Goal: Find specific page/section: Find specific page/section

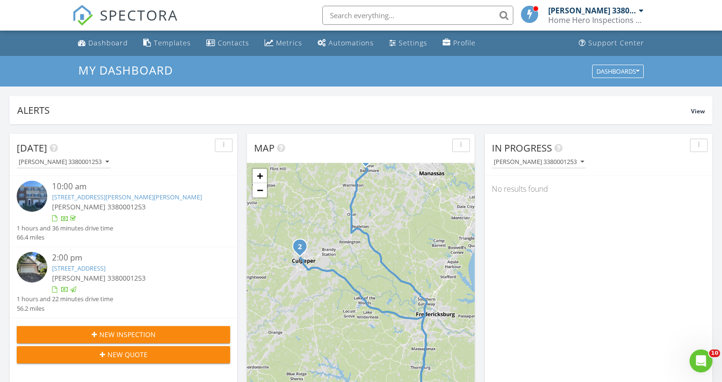
scroll to position [870, 723]
click at [347, 15] on input "text" at bounding box center [417, 15] width 191 height 19
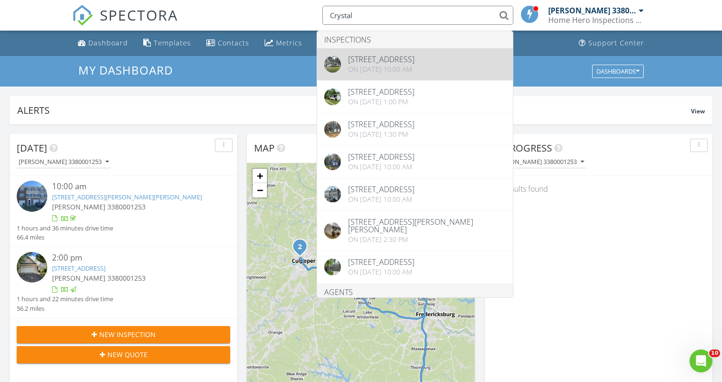
type input "Crystal"
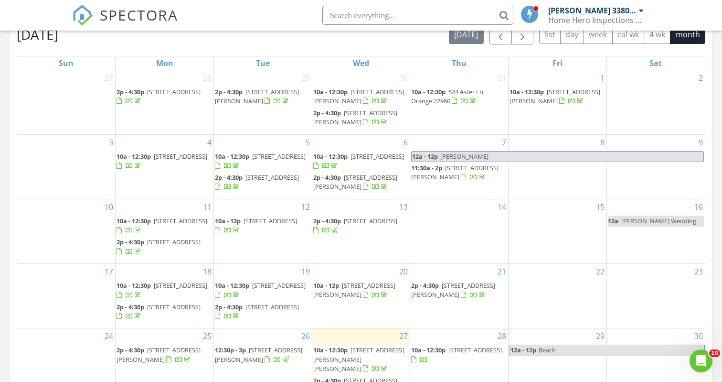
scroll to position [353, 0]
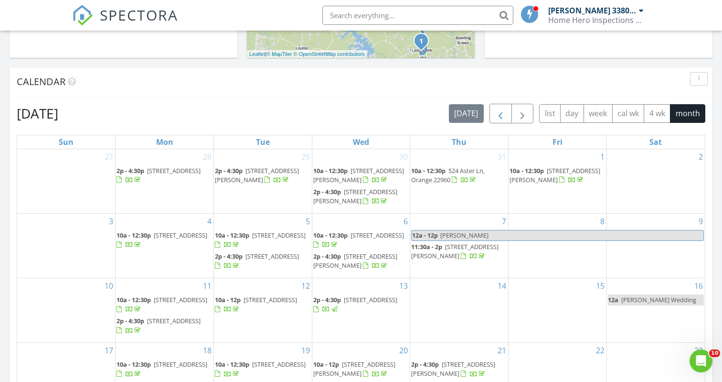
click at [499, 111] on span "button" at bounding box center [500, 113] width 11 height 11
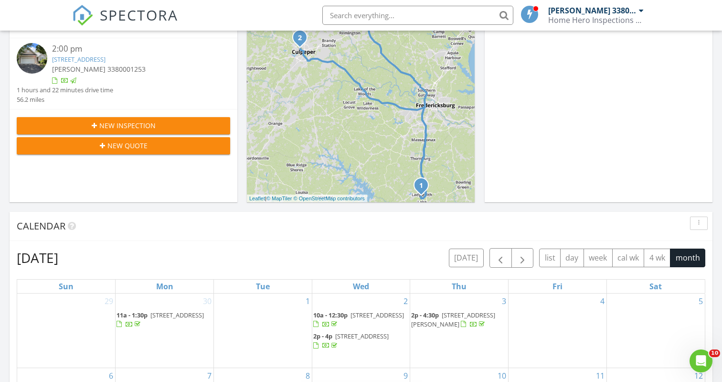
scroll to position [248, 0]
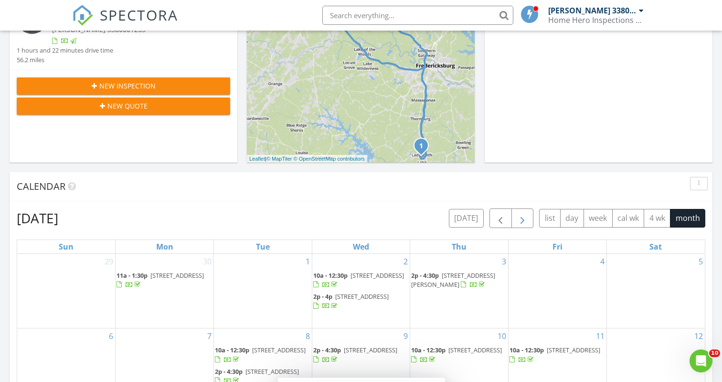
click at [526, 221] on span "button" at bounding box center [522, 218] width 11 height 11
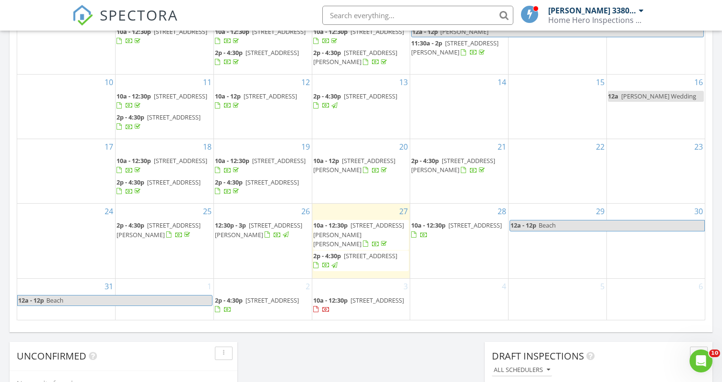
scroll to position [557, 0]
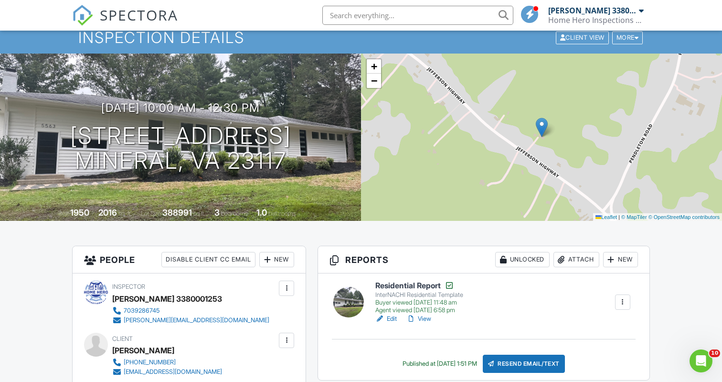
scroll to position [34, 0]
click at [375, 82] on span "−" at bounding box center [374, 81] width 6 height 12
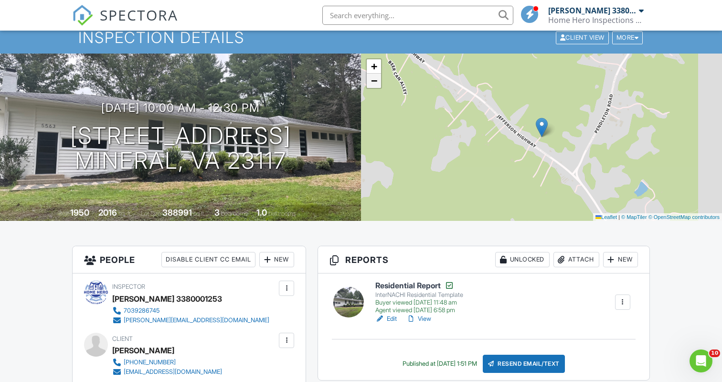
click at [375, 82] on span "−" at bounding box center [374, 81] width 6 height 12
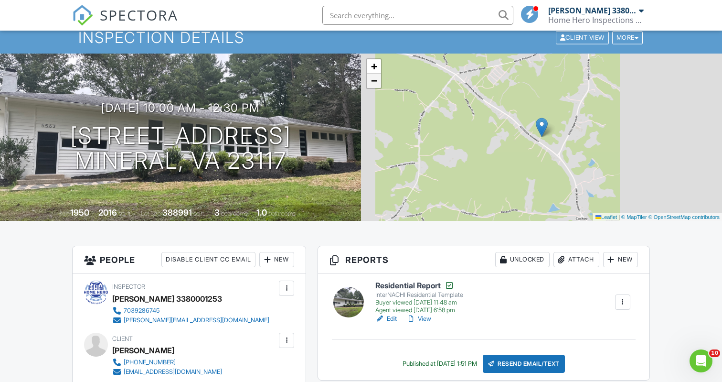
click at [375, 82] on span "−" at bounding box center [374, 81] width 6 height 12
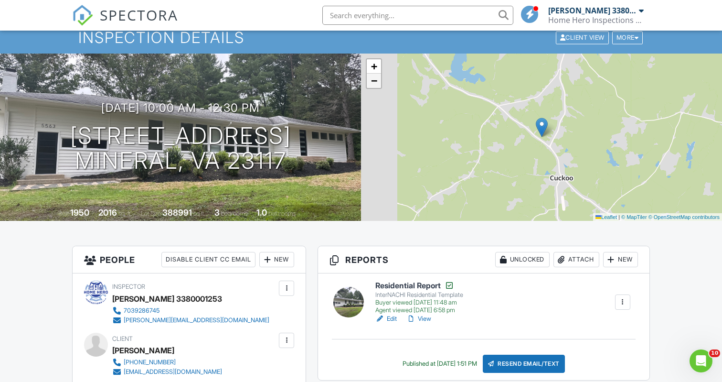
click at [375, 82] on span "−" at bounding box center [374, 81] width 6 height 12
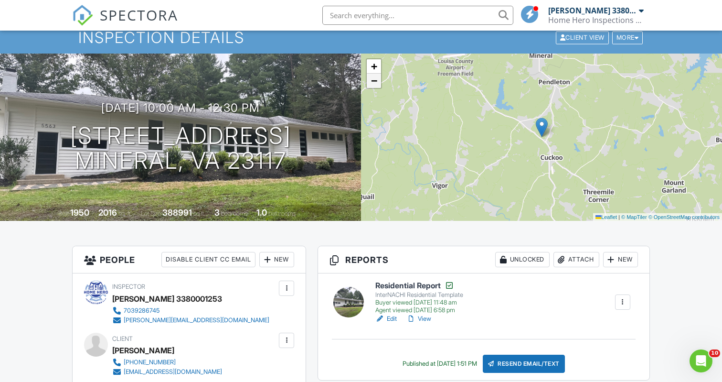
click at [375, 82] on span "−" at bounding box center [374, 81] width 6 height 12
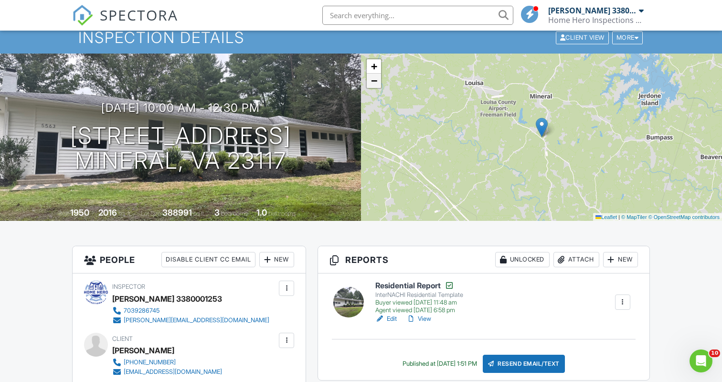
click at [375, 82] on span "−" at bounding box center [374, 81] width 6 height 12
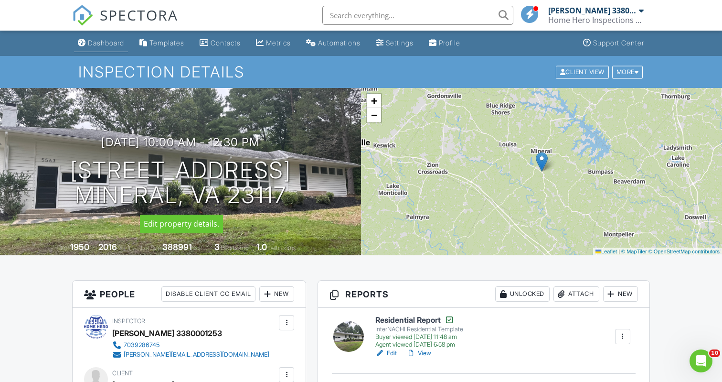
scroll to position [0, 0]
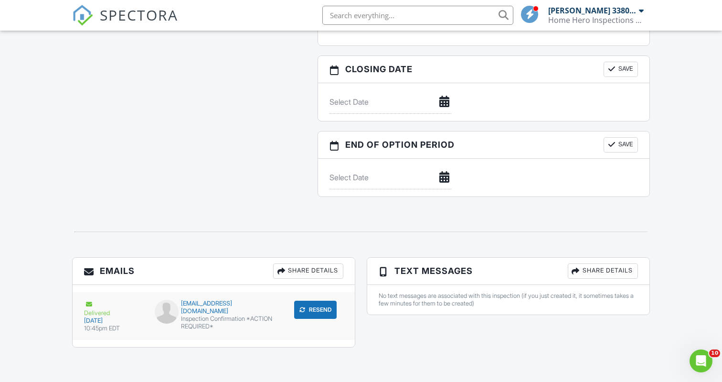
scroll to position [863, 0]
click at [318, 312] on button "Resend" at bounding box center [315, 309] width 43 height 18
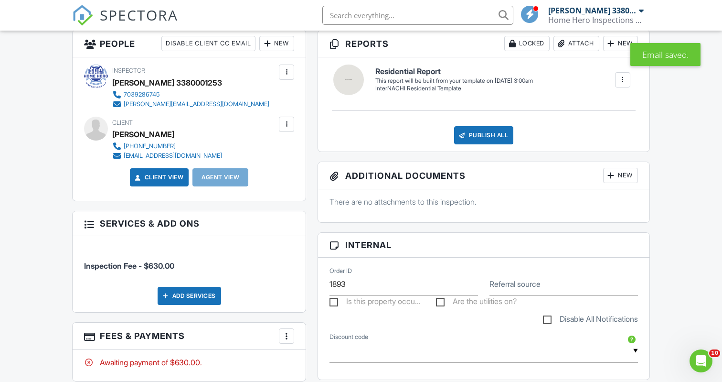
scroll to position [251, 0]
